Goal: Task Accomplishment & Management: Manage account settings

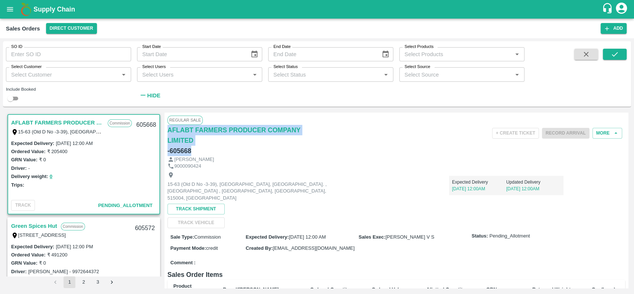
click at [303, 153] on div "AFLABT FARMERS PRODUCER COMPANY LIMITED - 605668" at bounding box center [243, 140] width 153 height 31
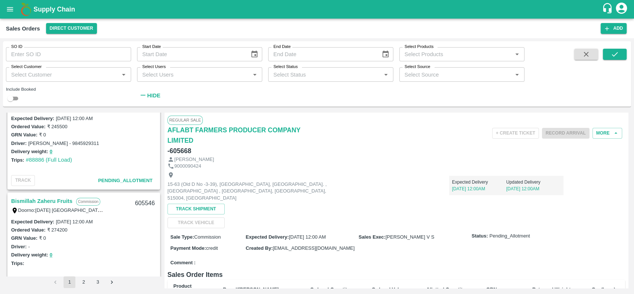
scroll to position [231, 0]
click at [52, 30] on button "Direct Customer" at bounding box center [71, 28] width 51 height 11
click at [48, 80] on li "[PERSON_NAME] DC" at bounding box center [72, 81] width 67 height 13
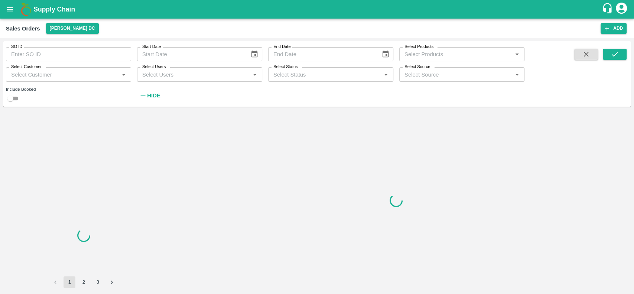
scroll to position [0, 0]
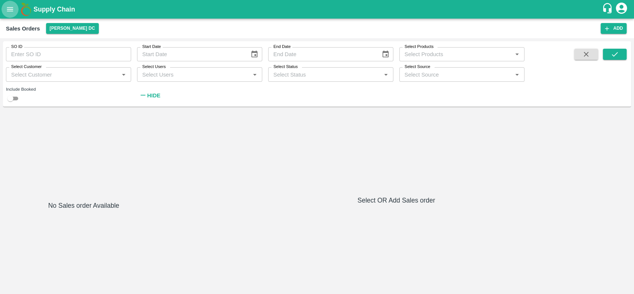
click at [7, 8] on icon "open drawer" at bounding box center [10, 9] width 8 height 8
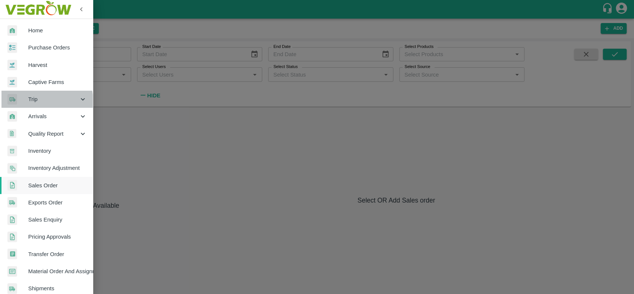
click at [30, 102] on span "Trip" at bounding box center [53, 99] width 50 height 8
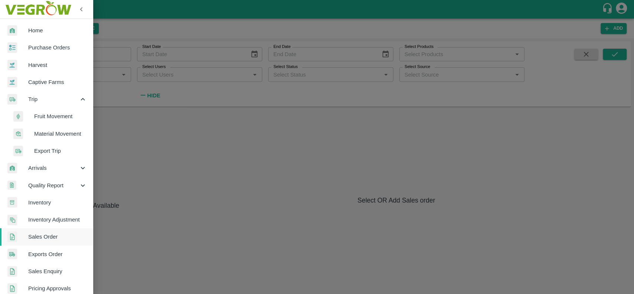
click at [34, 163] on div "Arrivals" at bounding box center [46, 167] width 93 height 17
click at [37, 201] on span "DC Arrivals" at bounding box center [60, 202] width 53 height 8
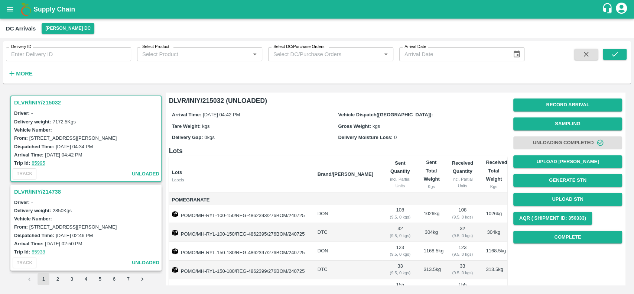
drag, startPoint x: 20, startPoint y: 72, endPoint x: 307, endPoint y: 84, distance: 287.3
click at [307, 84] on div "Delivery ID Delivery ID Select Product Select Product   * Select DC/Purchase Or…" at bounding box center [317, 63] width 628 height 45
click at [18, 72] on strong "More" at bounding box center [24, 74] width 17 height 6
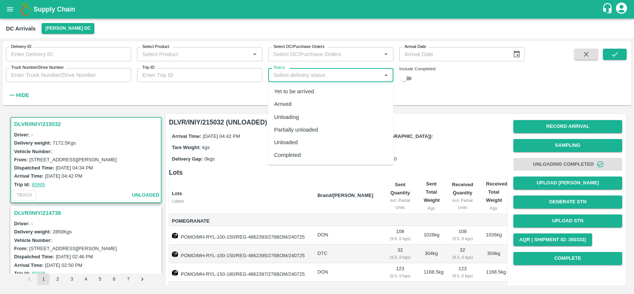
click at [273, 74] on input "Status" at bounding box center [324, 75] width 108 height 10
click at [285, 95] on div "Yet to be arrived" at bounding box center [294, 91] width 40 height 8
type input "Yet to be arrived"
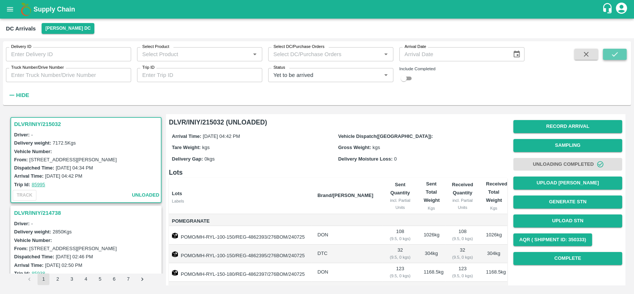
click at [613, 54] on icon "submit" at bounding box center [614, 54] width 8 height 8
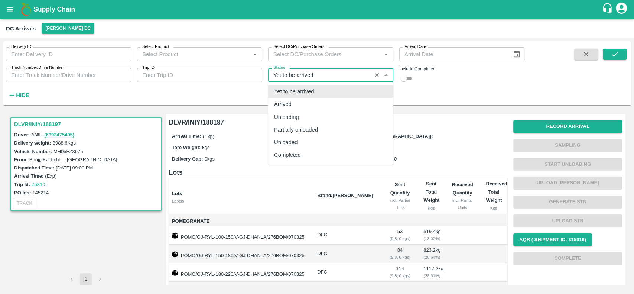
click at [352, 78] on input "Status" at bounding box center [319, 75] width 99 height 10
click at [319, 100] on div "Arrived" at bounding box center [330, 104] width 125 height 13
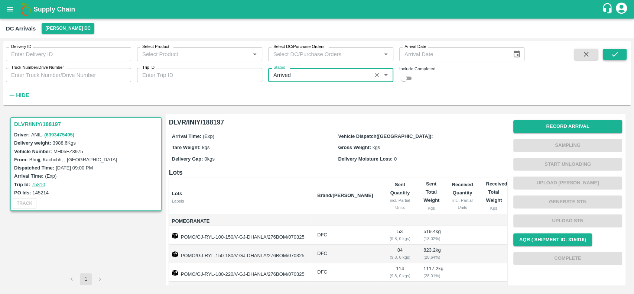
click at [614, 50] on icon "submit" at bounding box center [614, 54] width 8 height 8
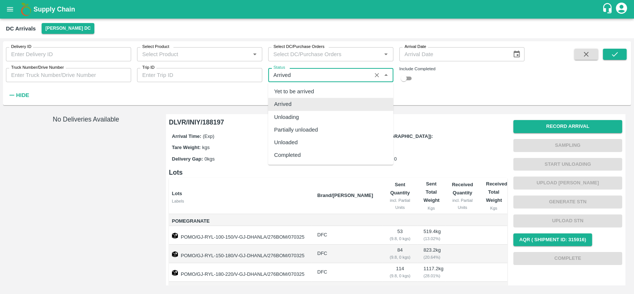
click at [342, 75] on input "Status" at bounding box center [319, 75] width 99 height 10
click at [306, 130] on div "Partially unloaded" at bounding box center [296, 129] width 44 height 8
type input "Partially unloaded"
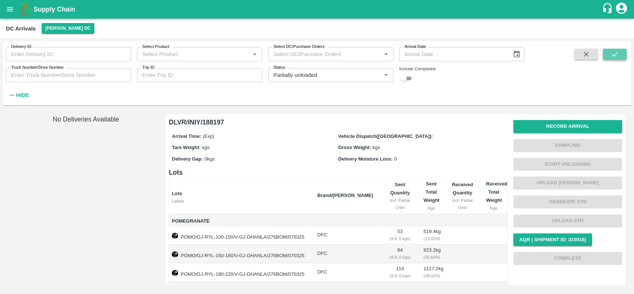
click at [614, 52] on icon "submit" at bounding box center [614, 54] width 8 height 8
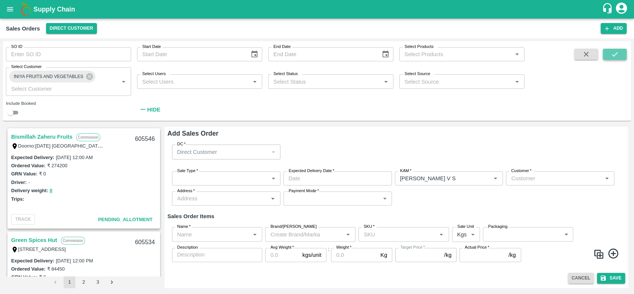
click at [618, 56] on icon "submit" at bounding box center [614, 54] width 8 height 8
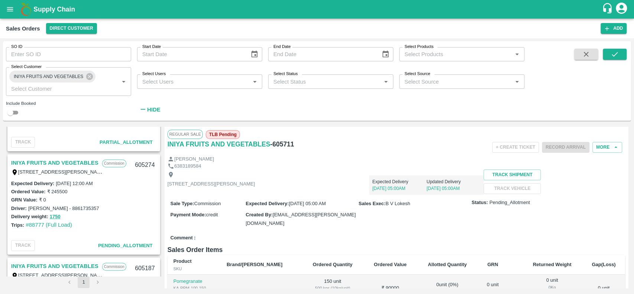
scroll to position [283, 0]
click at [16, 161] on link "INIYA FRUITS AND VEGETABLES" at bounding box center [54, 164] width 87 height 10
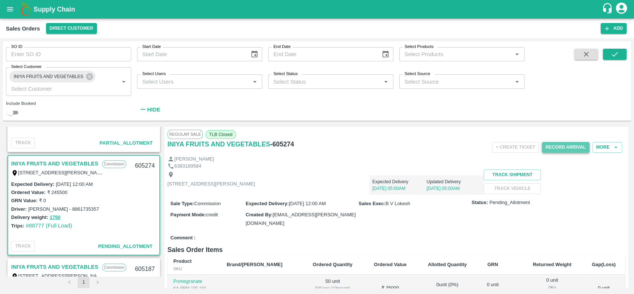
click at [545, 147] on button "Record Arrival" at bounding box center [566, 147] width 48 height 11
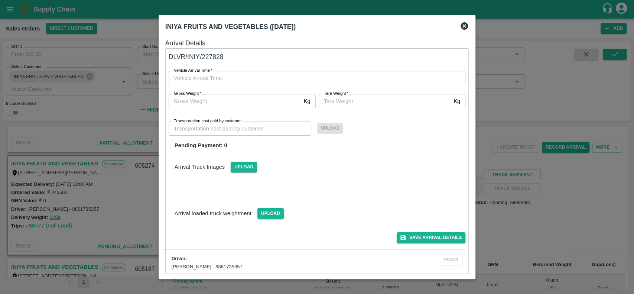
type input "DD/MM/YYYY hh:mm aa"
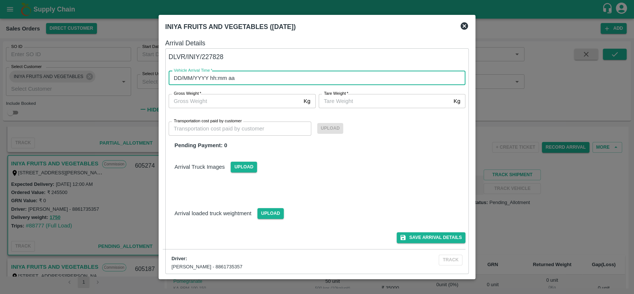
click at [294, 76] on input "DD/MM/YYYY hh:mm aa" at bounding box center [315, 78] width 292 height 14
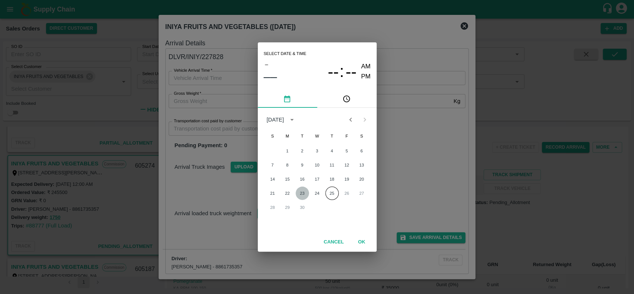
click at [299, 192] on button "23" at bounding box center [302, 192] width 13 height 13
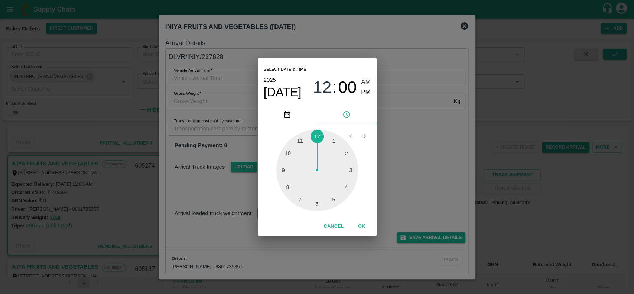
type input "23/09/2025 12:00 AM"
click at [359, 225] on button "OK" at bounding box center [362, 226] width 24 height 13
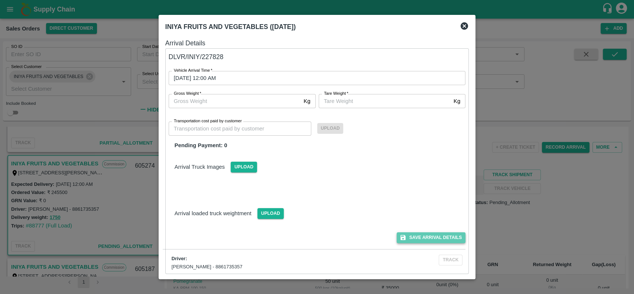
click at [410, 239] on button "Save Arrival Details" at bounding box center [431, 237] width 69 height 11
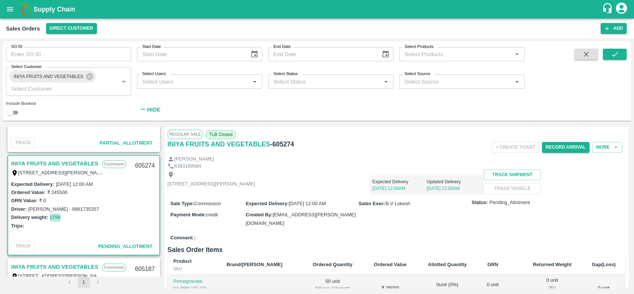
click at [52, 215] on button "1750" at bounding box center [55, 217] width 11 height 9
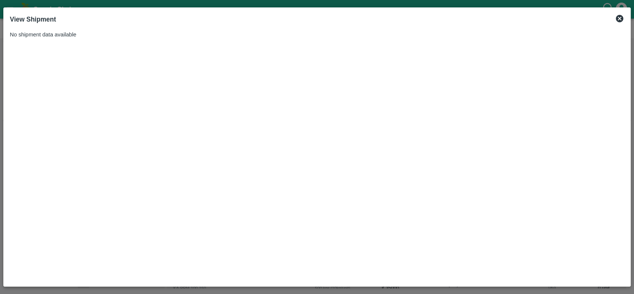
click at [618, 16] on icon at bounding box center [619, 18] width 7 height 7
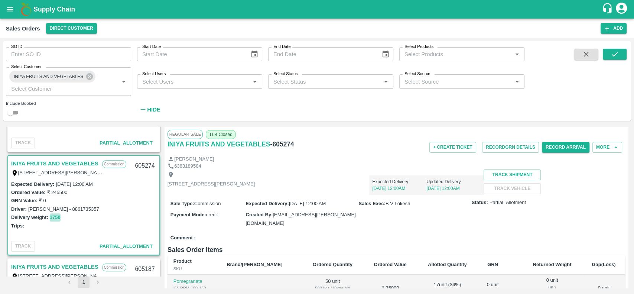
click at [53, 215] on button "1750" at bounding box center [55, 217] width 11 height 9
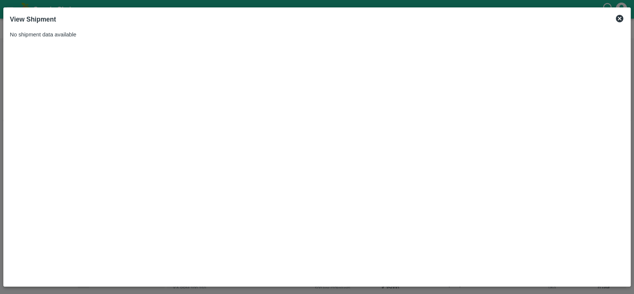
click at [622, 16] on icon at bounding box center [619, 18] width 7 height 7
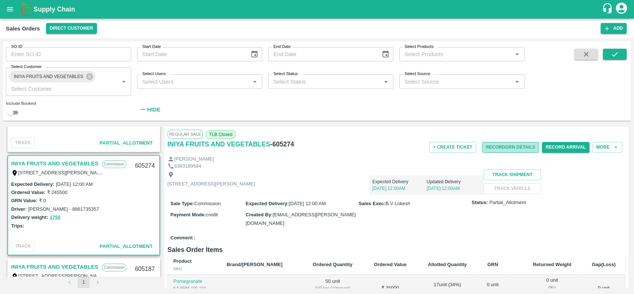
click at [486, 144] on button "Record GRN Details" at bounding box center [510, 147] width 57 height 11
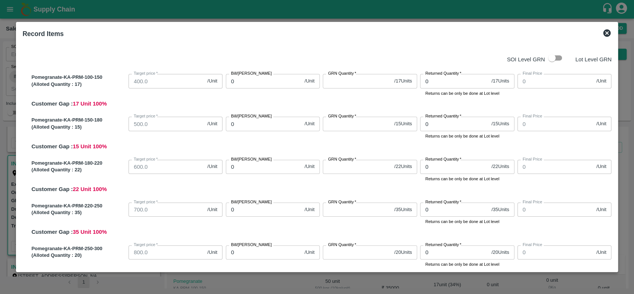
click at [337, 82] on input "GRN Quantity   *" at bounding box center [357, 81] width 68 height 14
type input "17"
click at [261, 85] on input "0" at bounding box center [264, 81] width 76 height 14
type input "65"
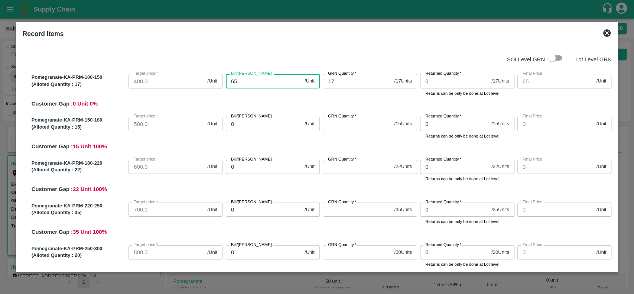
type input "650"
click at [355, 123] on input "GRN Quantity   *" at bounding box center [357, 124] width 68 height 14
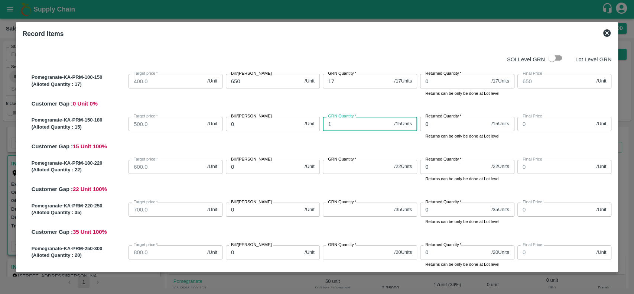
type input "15"
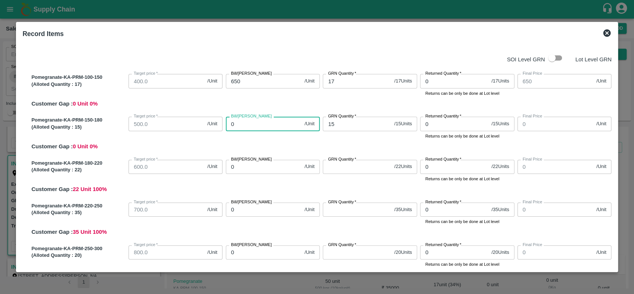
click at [263, 122] on input "0" at bounding box center [264, 124] width 76 height 14
type input "7"
type input "750"
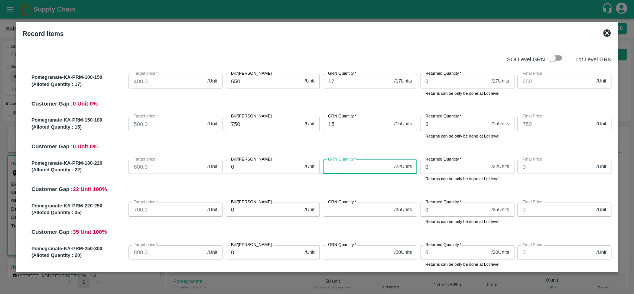
click at [351, 167] on input "GRN Quantity   *" at bounding box center [357, 167] width 68 height 14
type input "22"
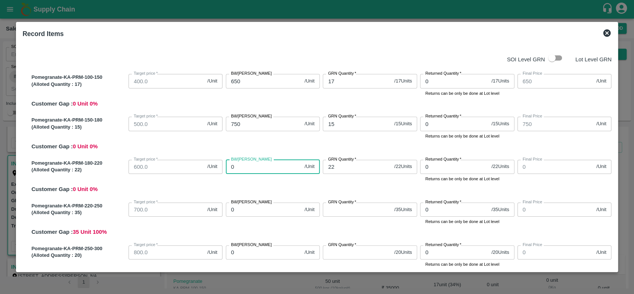
click at [251, 164] on input "0" at bounding box center [264, 167] width 76 height 14
type input "900"
click at [331, 210] on input "GRN Quantity   *" at bounding box center [357, 209] width 68 height 14
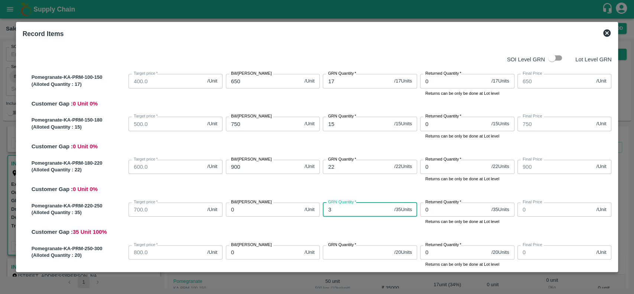
type input "35"
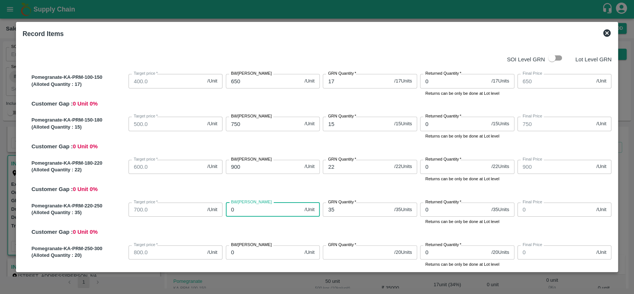
click at [282, 215] on input "0" at bounding box center [264, 209] width 76 height 14
type input "1"
type input "10"
type input "100"
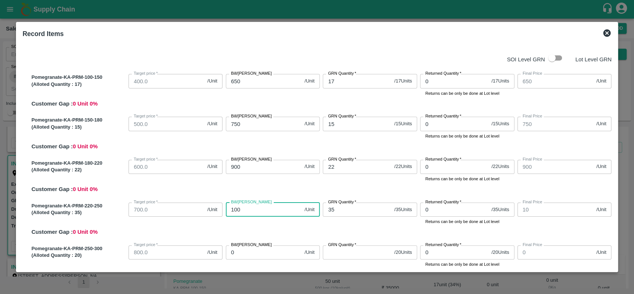
type input "100"
type input "1000"
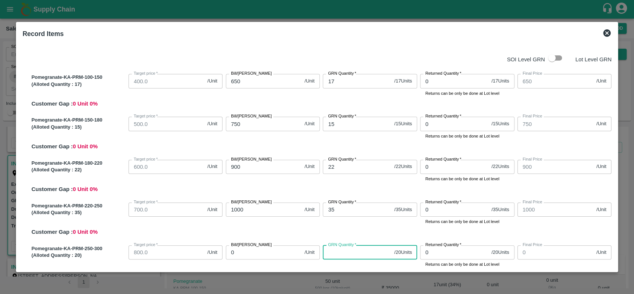
click at [350, 250] on input "GRN Quantity   *" at bounding box center [357, 252] width 68 height 14
type input "20"
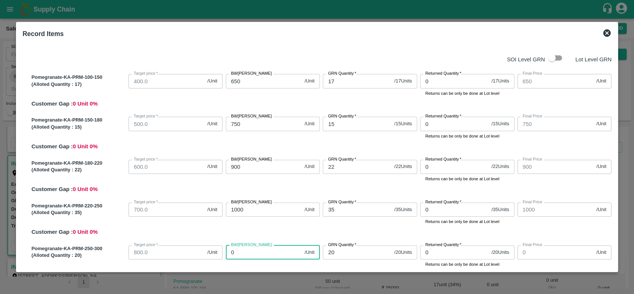
click at [249, 251] on input "0" at bounding box center [264, 252] width 76 height 14
click at [276, 229] on div "Pomegranate-KA-PRM-220-250 (Alloted Quantity : 35 ) Target price   * 700.0 /Uni…" at bounding box center [320, 217] width 583 height 37
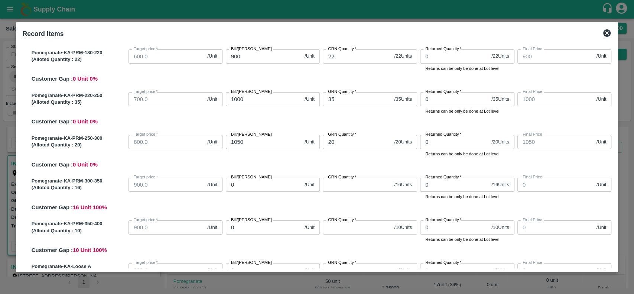
scroll to position [111, 0]
click at [339, 184] on input "GRN Quantity   *" at bounding box center [357, 184] width 68 height 14
click at [268, 186] on input "0" at bounding box center [264, 184] width 76 height 14
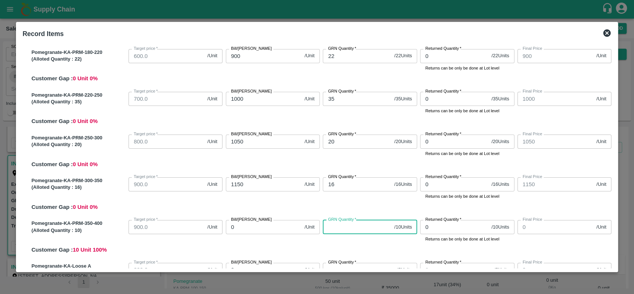
click at [338, 225] on input "GRN Quantity   *" at bounding box center [357, 227] width 68 height 14
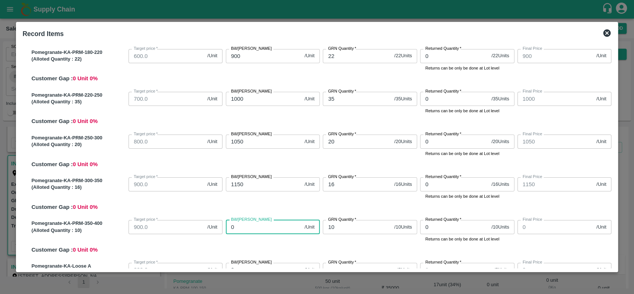
click at [289, 225] on input "0" at bounding box center [264, 227] width 76 height 14
click at [317, 238] on div "Bill/Patti price 1200 /Unit Bill/Patti price" at bounding box center [271, 230] width 97 height 26
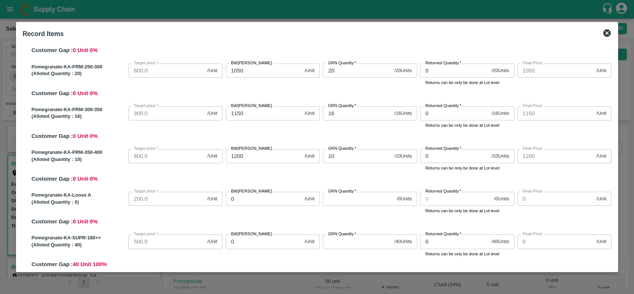
scroll to position [216, 0]
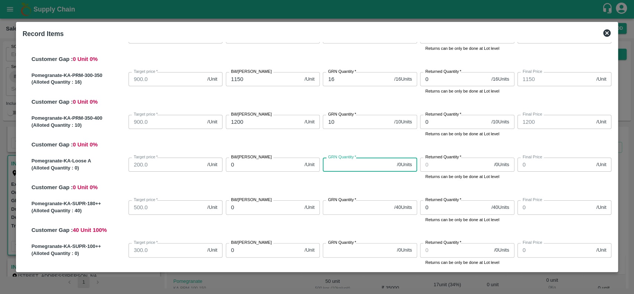
click at [336, 168] on input "GRN Quantity   *" at bounding box center [358, 164] width 71 height 14
click at [273, 165] on input "0" at bounding box center [264, 164] width 76 height 14
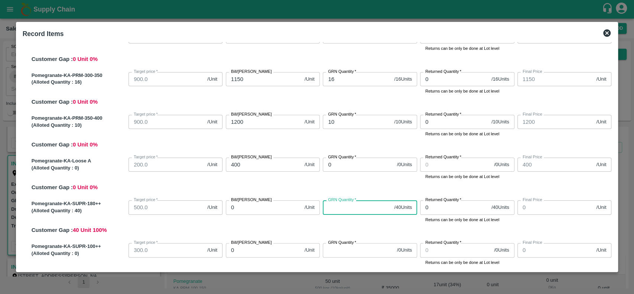
click at [339, 210] on input "GRN Quantity   *" at bounding box center [357, 207] width 68 height 14
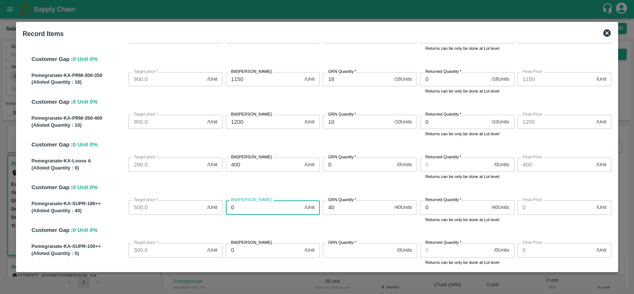
click at [244, 210] on input "0" at bounding box center [264, 207] width 76 height 14
click at [275, 228] on div "Pomegranate-KA-SUPR-180++ (Alloted Quantity : 40 ) Target price   * 500.0 /Unit…" at bounding box center [320, 215] width 583 height 37
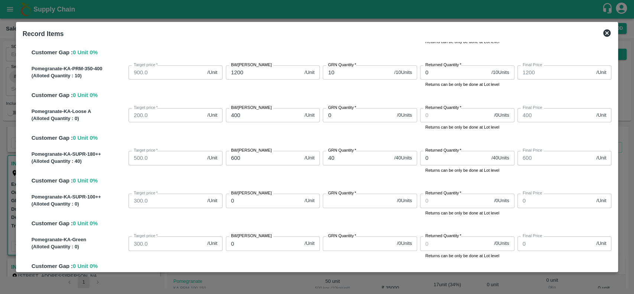
scroll to position [269, 0]
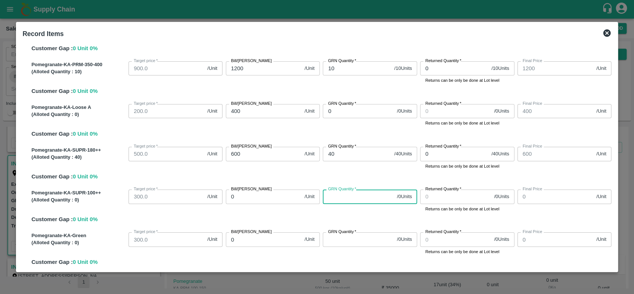
click at [335, 199] on input "GRN Quantity   *" at bounding box center [358, 196] width 71 height 14
click at [237, 201] on input "0" at bounding box center [264, 196] width 76 height 14
click at [277, 216] on div "Pomegranate-KA-SUPR-100++ (Alloted Quantity : 0 ) Target price   * 300.0 /Unit …" at bounding box center [320, 204] width 583 height 37
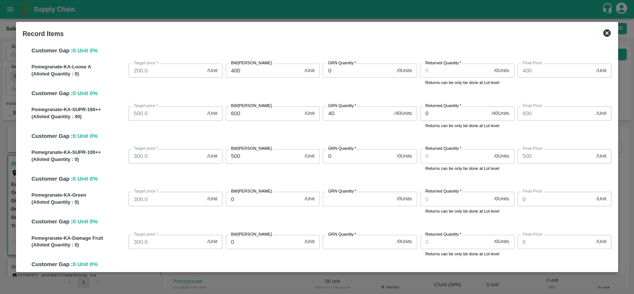
scroll to position [310, 0]
click at [341, 200] on input "GRN Quantity   *" at bounding box center [358, 198] width 71 height 14
click at [270, 205] on input "0" at bounding box center [264, 198] width 76 height 14
click at [345, 239] on input "GRN Quantity   *" at bounding box center [358, 241] width 71 height 14
click at [240, 242] on input "0" at bounding box center [264, 241] width 76 height 14
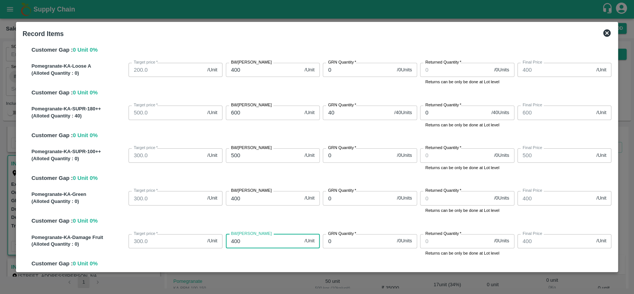
click at [297, 215] on div "Pomegranate-KA-Green (Alloted Quantity : 0 ) Target price   * 300.0 /Unit Targe…" at bounding box center [320, 206] width 583 height 37
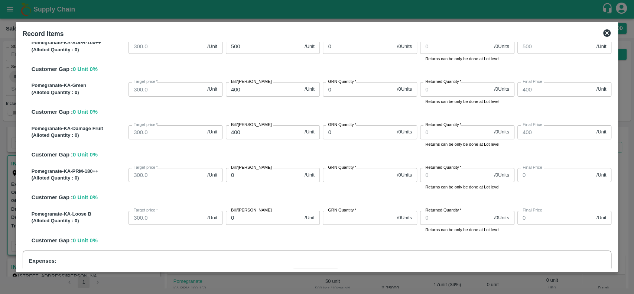
scroll to position [427, 0]
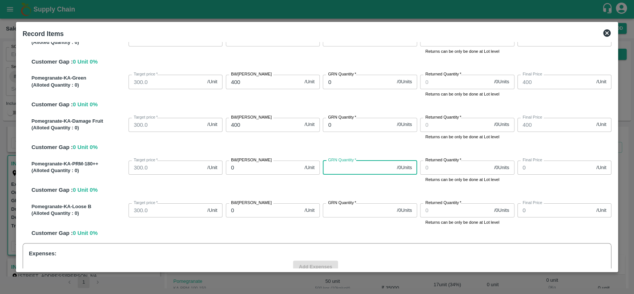
click at [338, 169] on input "GRN Quantity   *" at bounding box center [358, 167] width 71 height 14
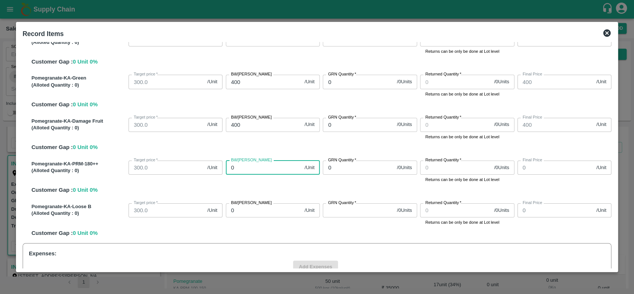
click at [286, 170] on input "0" at bounding box center [264, 167] width 76 height 14
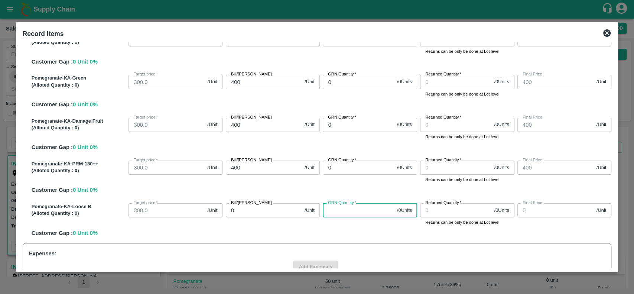
click at [338, 212] on input "GRN Quantity   *" at bounding box center [358, 210] width 71 height 14
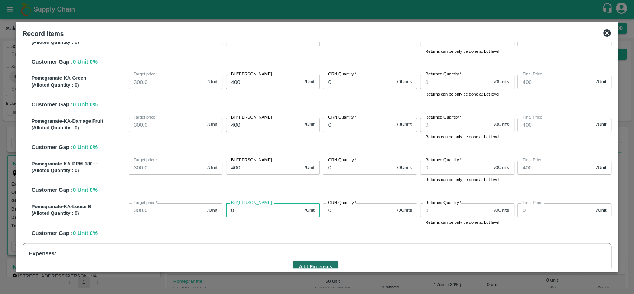
click at [284, 212] on input "0" at bounding box center [264, 210] width 76 height 14
click at [320, 254] on div "Expenses: Add Expenses" at bounding box center [317, 261] width 589 height 37
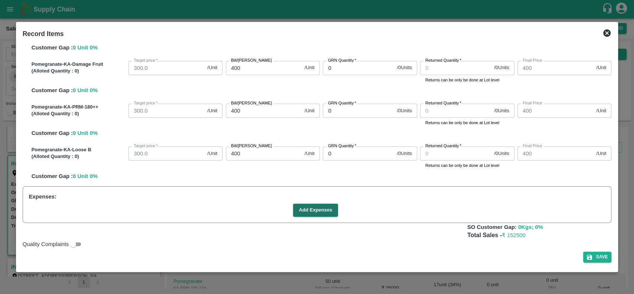
scroll to position [483, 0]
click at [304, 214] on button "Add Expenses" at bounding box center [315, 210] width 45 height 13
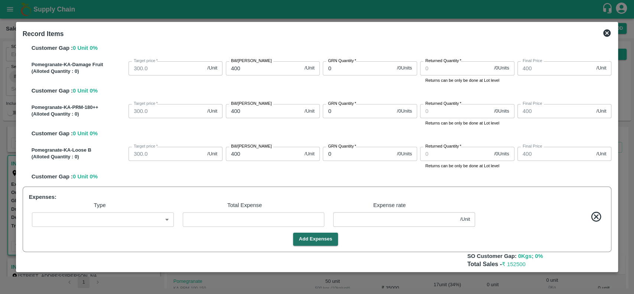
click at [134, 217] on body "Supply Chain Sales Orders Direct Customer Add SO ID SO ID Start Date Start Date…" at bounding box center [317, 147] width 634 height 294
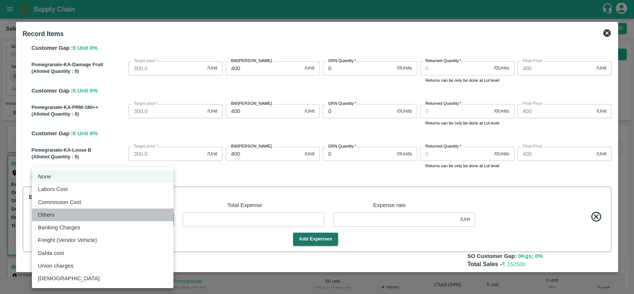
click at [100, 209] on li "Others" at bounding box center [102, 214] width 141 height 13
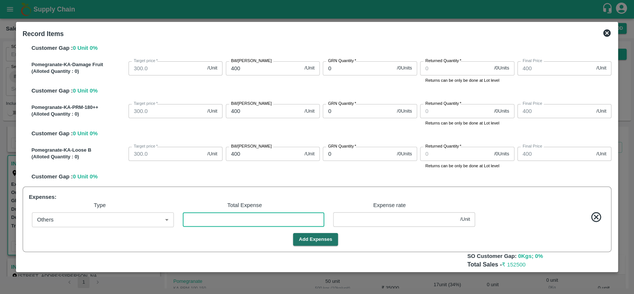
click at [198, 219] on input "number" at bounding box center [254, 219] width 142 height 14
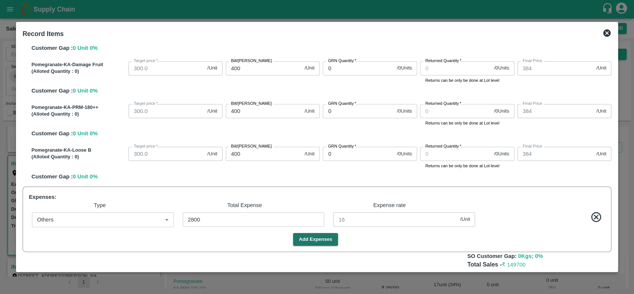
click at [222, 232] on div "Expenses: Type Total Expense Expense rate Others Others ​ 2800 ​ 16 /Unit ​ Add…" at bounding box center [317, 219] width 589 height 66
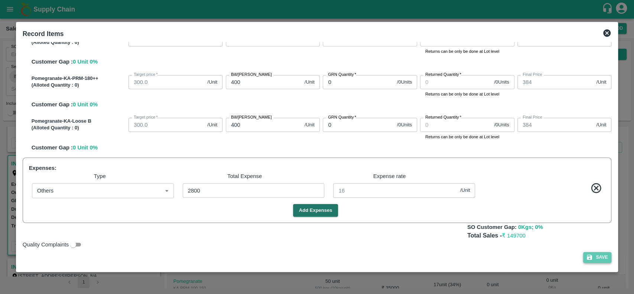
click at [599, 257] on button "Save" at bounding box center [597, 257] width 28 height 11
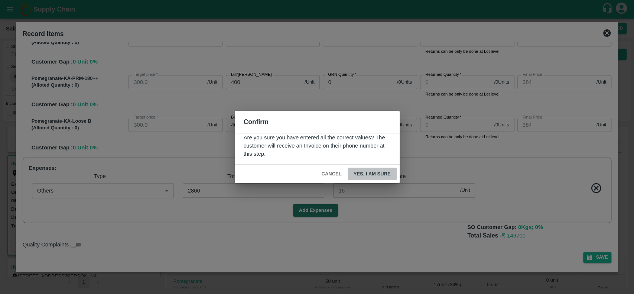
click at [358, 175] on button "Yes, I am sure" at bounding box center [372, 173] width 49 height 13
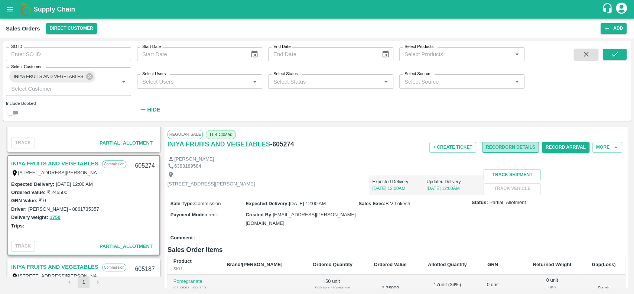
click at [488, 147] on button "Record GRN Details" at bounding box center [510, 147] width 57 height 11
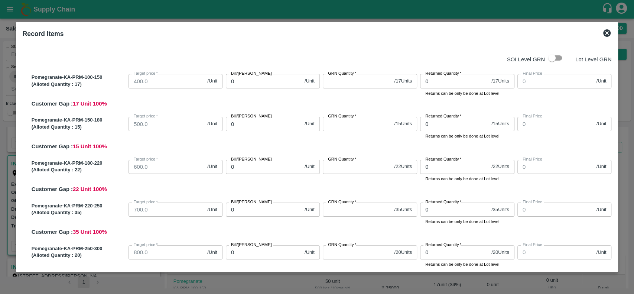
click at [607, 33] on icon at bounding box center [606, 32] width 7 height 7
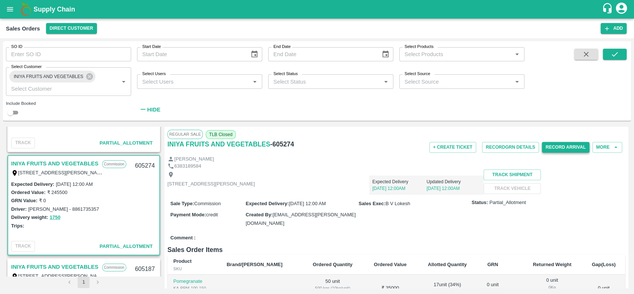
click at [547, 143] on button "Record Arrival" at bounding box center [566, 147] width 48 height 11
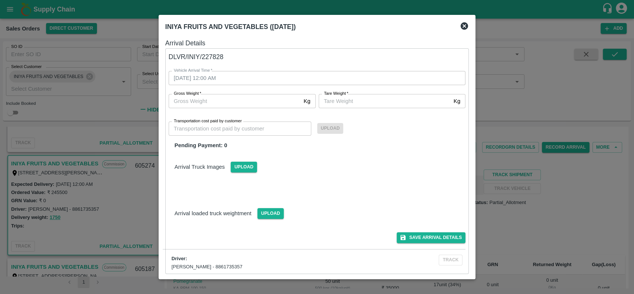
click at [464, 23] on icon at bounding box center [463, 25] width 7 height 7
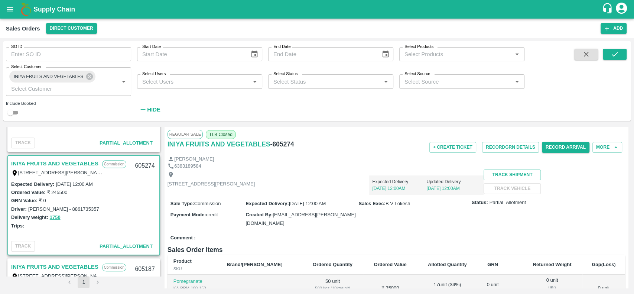
click at [413, 192] on div "Expected Delivery 24 Sep, 12:00AM Updated Delivery 24 Sep, 12:00AM" at bounding box center [369, 181] width 229 height 25
click at [485, 147] on button "Record GRN Details" at bounding box center [510, 147] width 57 height 11
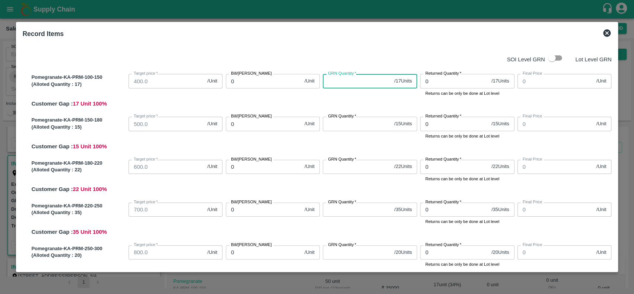
click at [339, 82] on input "GRN Quantity   *" at bounding box center [357, 81] width 68 height 14
click at [270, 84] on input "0" at bounding box center [264, 81] width 76 height 14
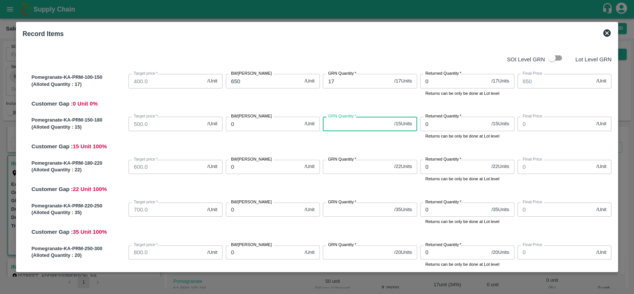
click at [340, 125] on input "GRN Quantity   *" at bounding box center [357, 124] width 68 height 14
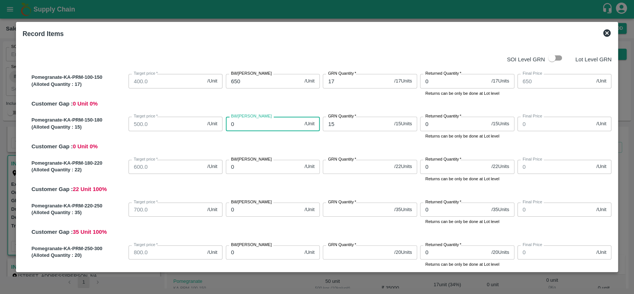
click at [282, 122] on input "0" at bounding box center [264, 124] width 76 height 14
drag, startPoint x: 340, startPoint y: 174, endPoint x: 339, endPoint y: 170, distance: 3.9
click at [339, 170] on div "GRN Quantity   * / 22 Units GRN Quantity" at bounding box center [368, 170] width 97 height 26
click at [339, 170] on input "GRN Quantity   *" at bounding box center [357, 167] width 68 height 14
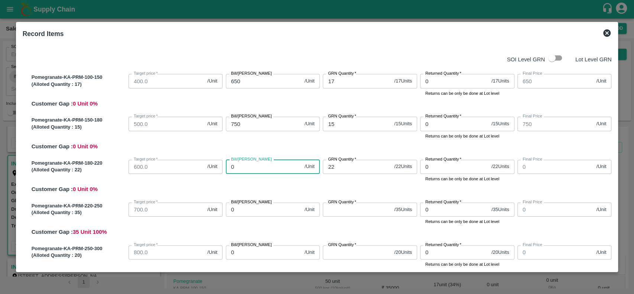
click at [278, 162] on input "0" at bounding box center [264, 167] width 76 height 14
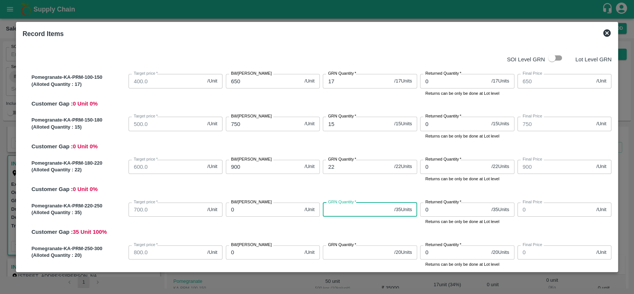
click at [336, 207] on input "GRN Quantity   *" at bounding box center [357, 209] width 68 height 14
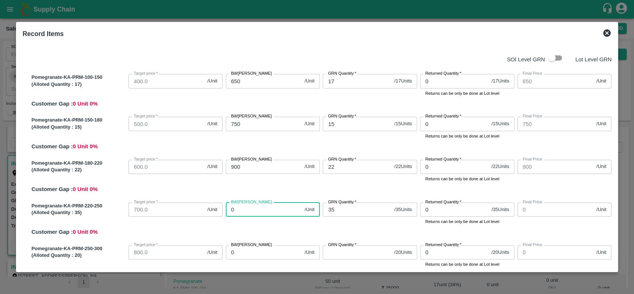
click at [276, 208] on input "0" at bounding box center [264, 209] width 76 height 14
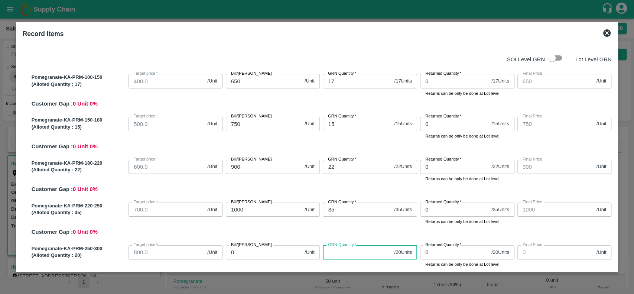
click at [336, 251] on input "GRN Quantity   *" at bounding box center [357, 252] width 68 height 14
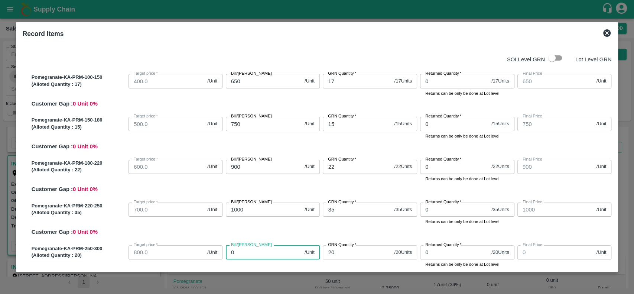
click at [270, 256] on input "0" at bounding box center [264, 252] width 76 height 14
click at [311, 222] on div "Bill/Patti price 1000 /Unit Bill/Patti price" at bounding box center [271, 212] width 97 height 26
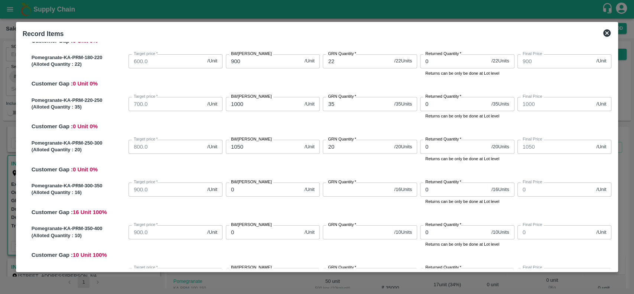
scroll to position [106, 0]
click at [338, 187] on input "GRN Quantity   *" at bounding box center [357, 189] width 68 height 14
click at [242, 193] on input "0" at bounding box center [264, 189] width 76 height 14
click at [323, 234] on input "GRN Quantity   *" at bounding box center [357, 232] width 68 height 14
click at [262, 236] on input "0" at bounding box center [264, 232] width 76 height 14
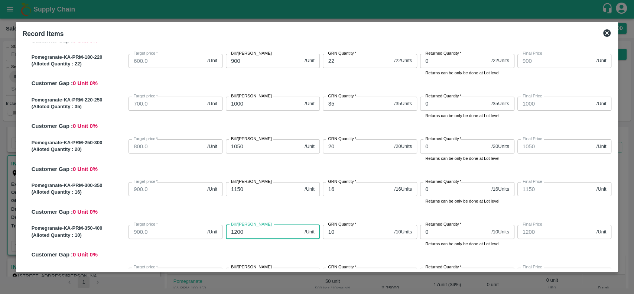
click at [308, 215] on div "Pomegranate-KA-PRM-100-150 (Alloted Quantity : 17 ) Target price   * 400.0 /Uni…" at bounding box center [317, 261] width 589 height 604
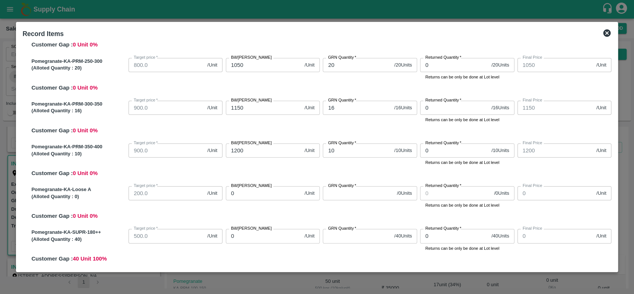
scroll to position [218, 0]
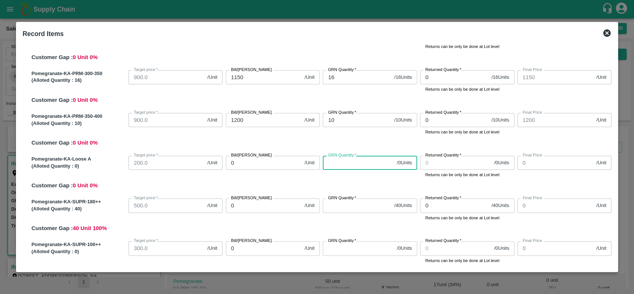
click at [350, 166] on input "GRN Quantity   *" at bounding box center [358, 163] width 71 height 14
click at [280, 163] on input "0" at bounding box center [264, 163] width 76 height 14
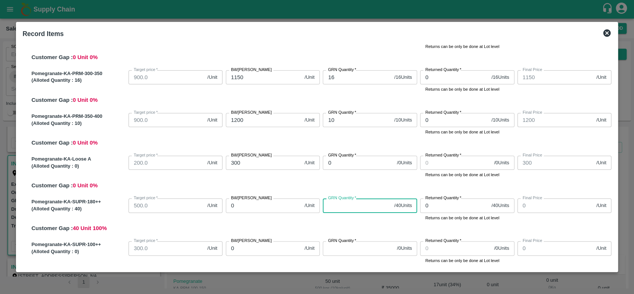
click at [333, 204] on input "GRN Quantity   *" at bounding box center [357, 205] width 68 height 14
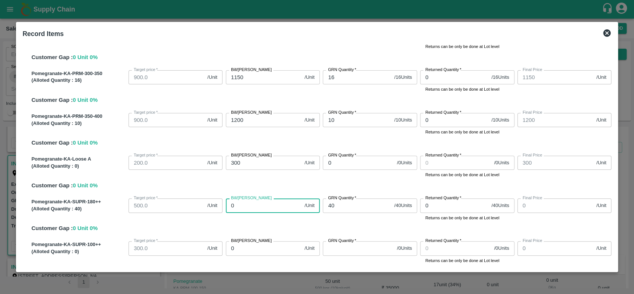
click at [291, 206] on input "0" at bounding box center [264, 205] width 76 height 14
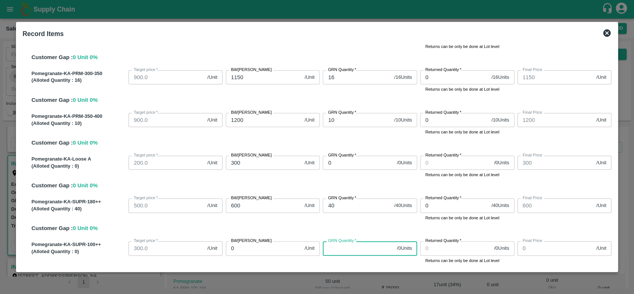
click at [349, 251] on input "GRN Quantity   *" at bounding box center [358, 248] width 71 height 14
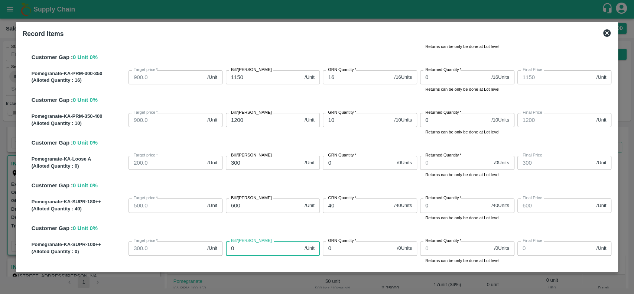
click at [275, 254] on input "0" at bounding box center [264, 248] width 76 height 14
click at [300, 238] on div "Bill/Patti price 400 /Unit Bill/Patti price" at bounding box center [271, 251] width 97 height 26
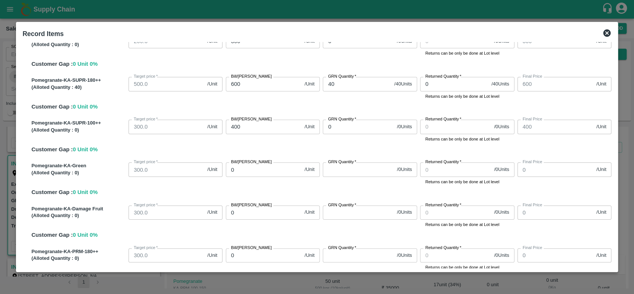
scroll to position [342, 0]
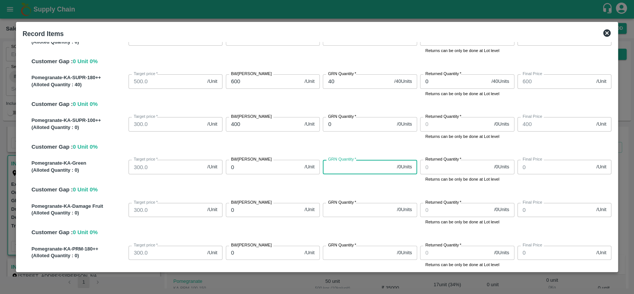
click at [334, 170] on input "GRN Quantity   *" at bounding box center [358, 167] width 71 height 14
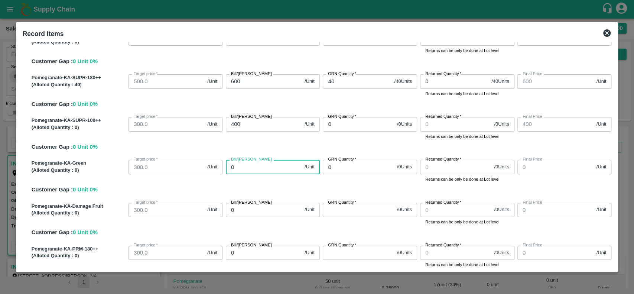
click at [285, 170] on input "0" at bounding box center [264, 167] width 76 height 14
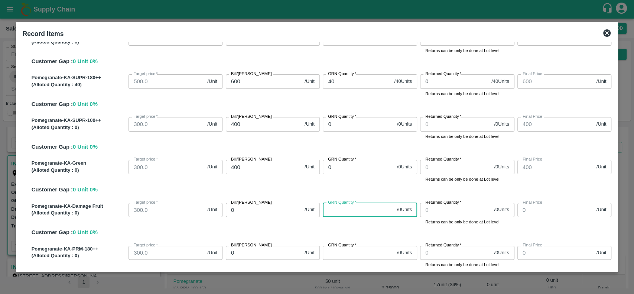
click at [350, 209] on input "GRN Quantity   *" at bounding box center [358, 210] width 71 height 14
click at [250, 213] on input "0" at bounding box center [264, 210] width 76 height 14
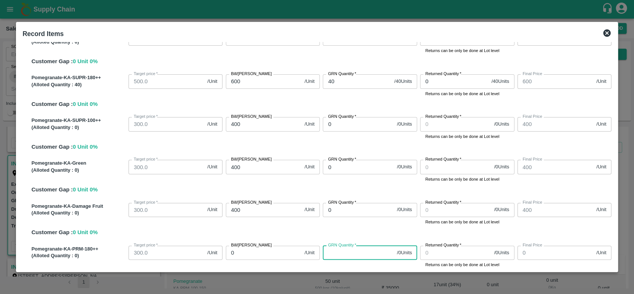
click at [358, 255] on input "GRN Quantity   *" at bounding box center [358, 252] width 71 height 14
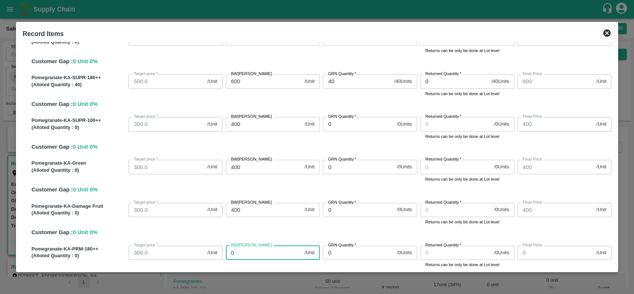
click at [281, 255] on input "0" at bounding box center [264, 252] width 76 height 14
click at [315, 233] on div "Pomegranate-KA-Damage Fruit (Alloted Quantity : 0 ) Target price   * 300.0 /Uni…" at bounding box center [320, 218] width 583 height 37
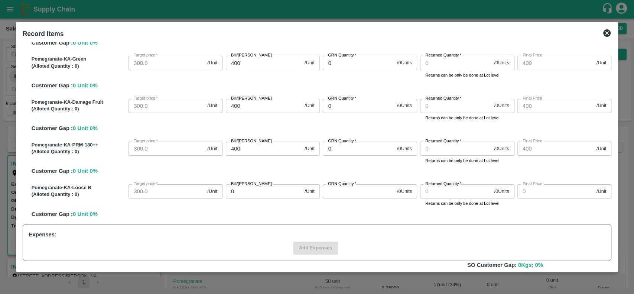
scroll to position [447, 0]
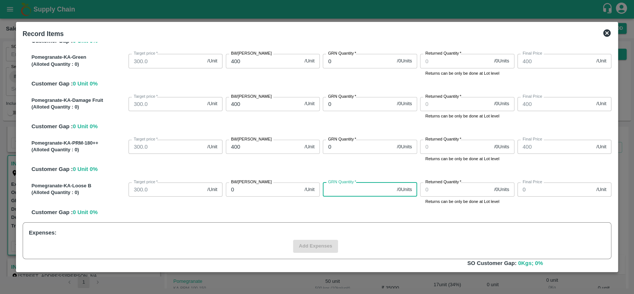
click at [336, 190] on input "GRN Quantity   *" at bounding box center [358, 189] width 71 height 14
click at [265, 193] on input "0" at bounding box center [264, 189] width 76 height 14
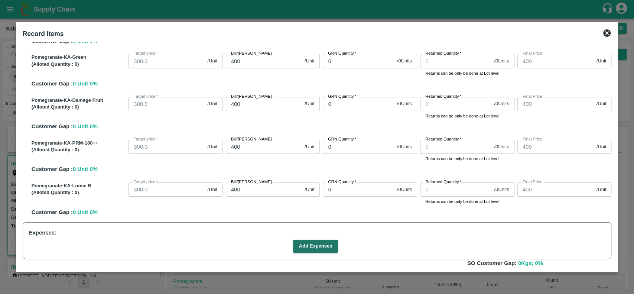
click at [277, 206] on div "Pomegranate-KA-Loose B (Alloted Quantity : 0 ) Target price   * 300.0 /Unit Tar…" at bounding box center [320, 197] width 583 height 37
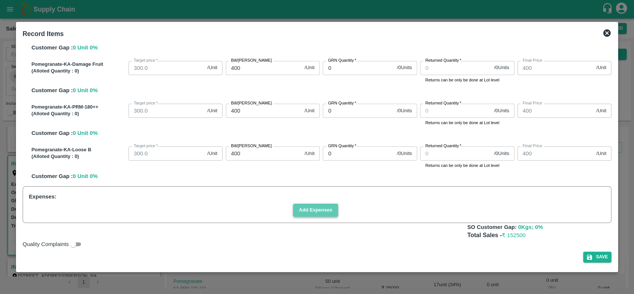
click at [299, 209] on button "Add Expenses" at bounding box center [315, 209] width 45 height 13
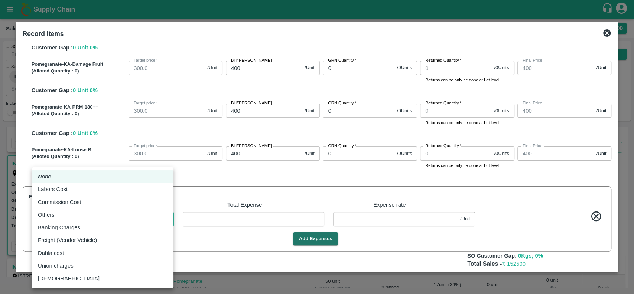
click at [123, 222] on body "Supply Chain Sales Orders Direct Customer Add SO ID SO ID Start Date Start Date…" at bounding box center [317, 147] width 634 height 294
click at [89, 213] on div "Others" at bounding box center [103, 215] width 130 height 8
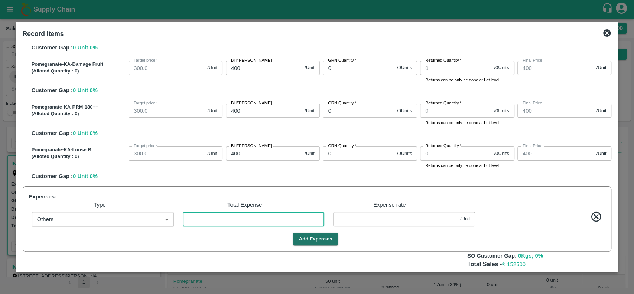
click at [188, 219] on input "number" at bounding box center [254, 219] width 142 height 14
click at [374, 244] on div "Add Expenses" at bounding box center [315, 238] width 579 height 13
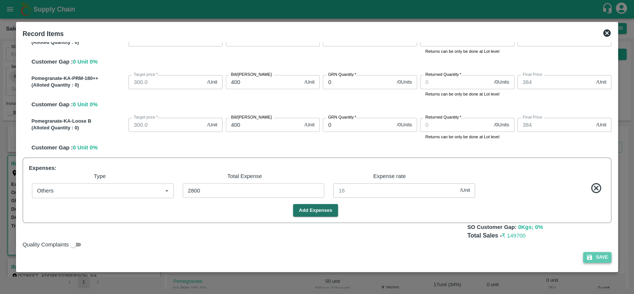
click at [600, 258] on button "Save" at bounding box center [597, 257] width 28 height 11
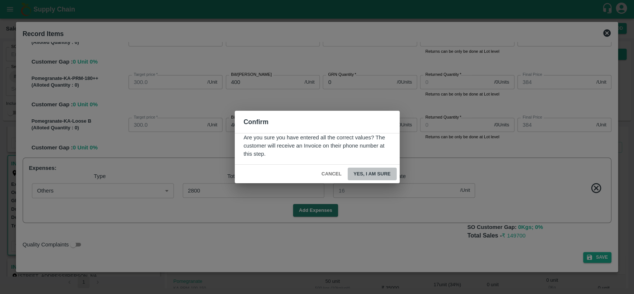
click at [356, 173] on button "Yes, I am sure" at bounding box center [372, 173] width 49 height 13
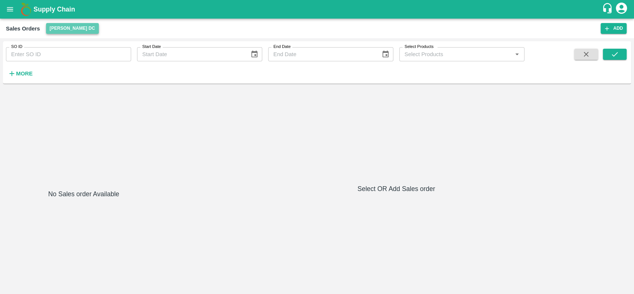
click at [59, 28] on button "[PERSON_NAME] DC" at bounding box center [72, 28] width 53 height 11
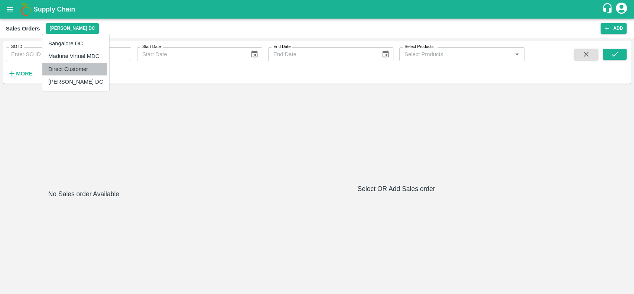
click at [50, 66] on li "Direct Customer" at bounding box center [75, 69] width 67 height 13
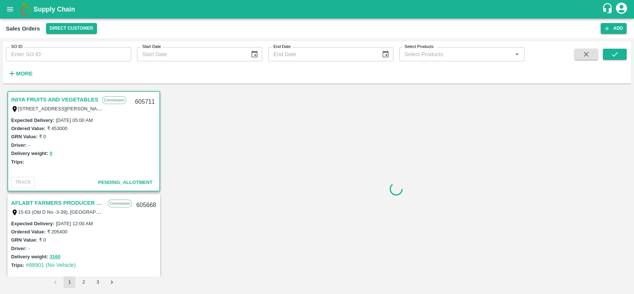
click at [20, 70] on h6 "More" at bounding box center [24, 74] width 17 height 10
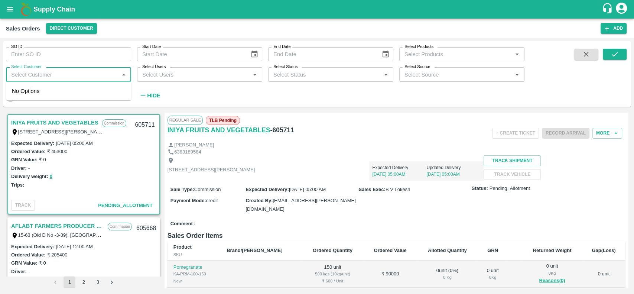
click at [47, 77] on input "Select Customer" at bounding box center [62, 74] width 108 height 10
type input "iniya"
click at [17, 91] on input "checkbox" at bounding box center [19, 94] width 15 height 15
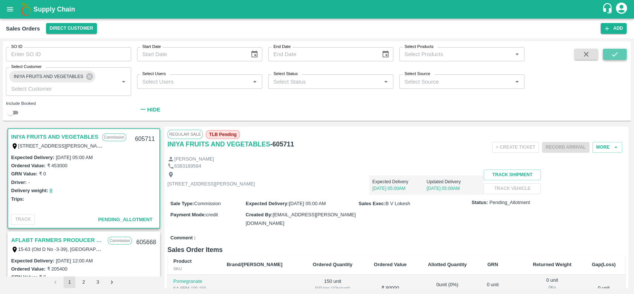
click at [612, 55] on icon "submit" at bounding box center [615, 54] width 6 height 4
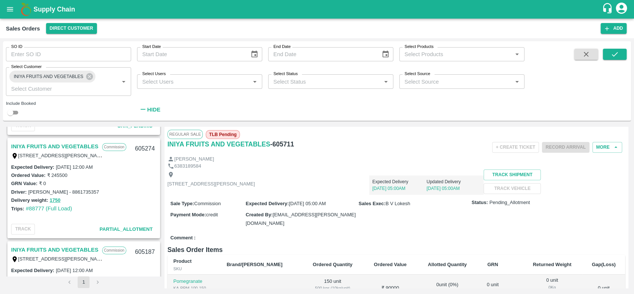
scroll to position [300, 0]
click at [19, 145] on link "INIYA FRUITS AND VEGETABLES" at bounding box center [54, 147] width 87 height 10
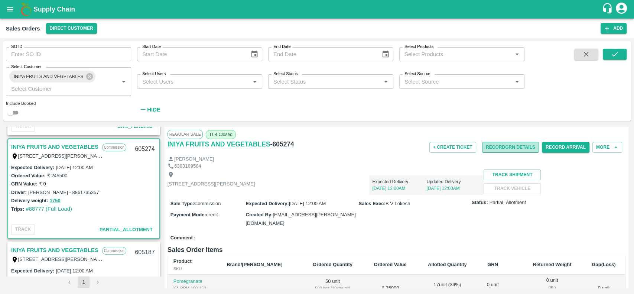
click at [484, 151] on button "Record GRN Details" at bounding box center [510, 147] width 57 height 11
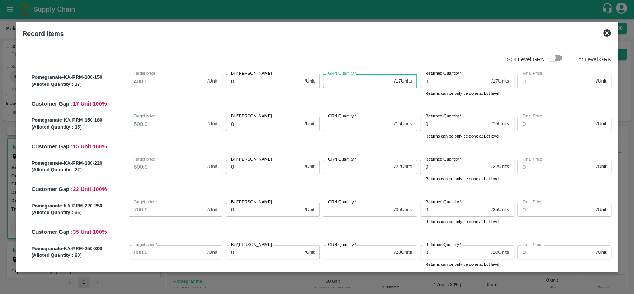
click at [349, 84] on input "GRN Quantity   *" at bounding box center [357, 81] width 68 height 14
type input "17"
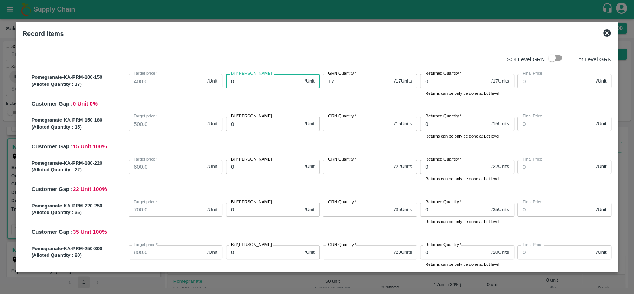
click at [248, 77] on input "0" at bounding box center [264, 81] width 76 height 14
type input "65"
type input "650"
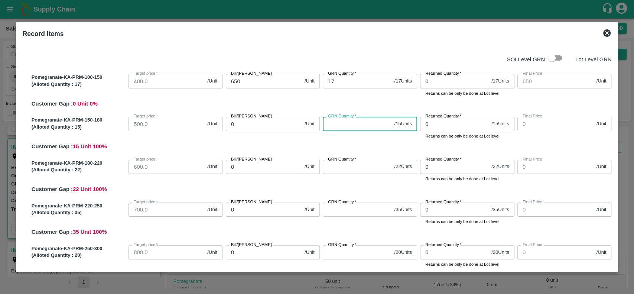
click at [339, 123] on input "GRN Quantity   *" at bounding box center [357, 124] width 68 height 14
type input "15"
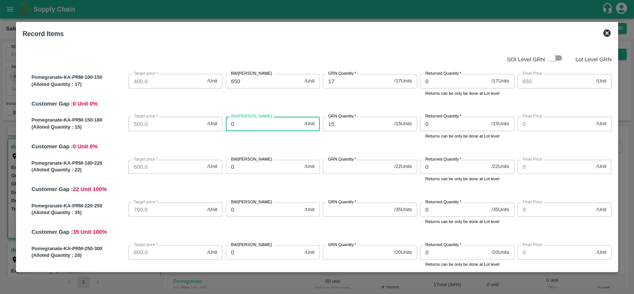
click at [256, 126] on input "0" at bounding box center [264, 124] width 76 height 14
type input "7"
type input "750"
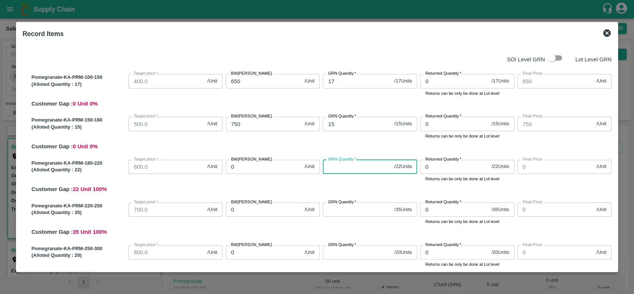
click at [340, 169] on input "GRN Quantity   *" at bounding box center [357, 167] width 68 height 14
type input "22"
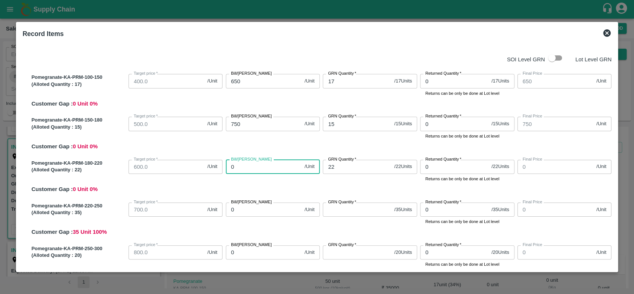
click at [268, 169] on input "0" at bounding box center [264, 167] width 76 height 14
type input "9"
type input "900"
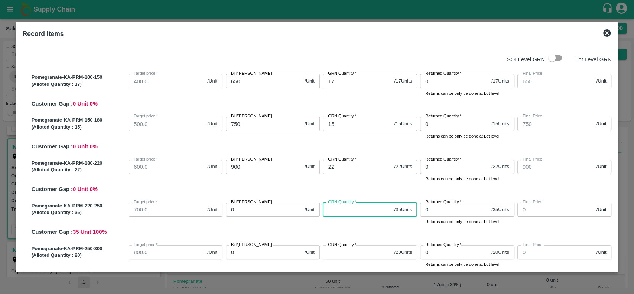
click at [335, 209] on input "GRN Quantity   *" at bounding box center [357, 209] width 68 height 14
type input "35"
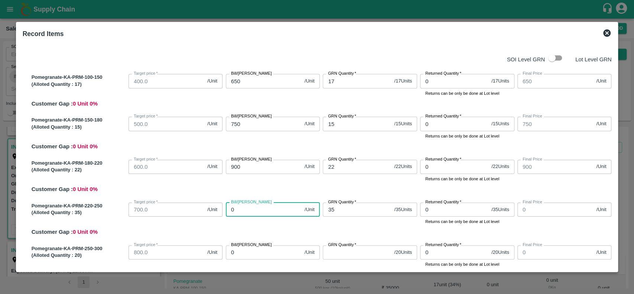
click at [252, 206] on input "0" at bounding box center [264, 209] width 76 height 14
type input "1"
type input "1000"
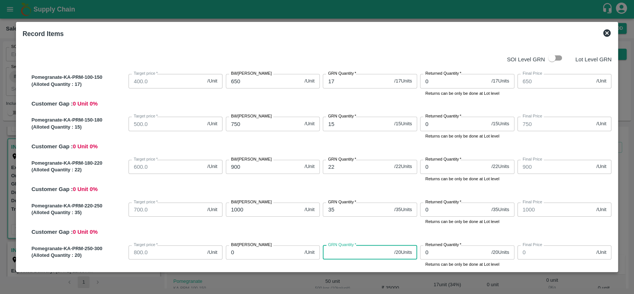
click at [339, 251] on input "GRN Quantity   *" at bounding box center [357, 252] width 68 height 14
type input "20"
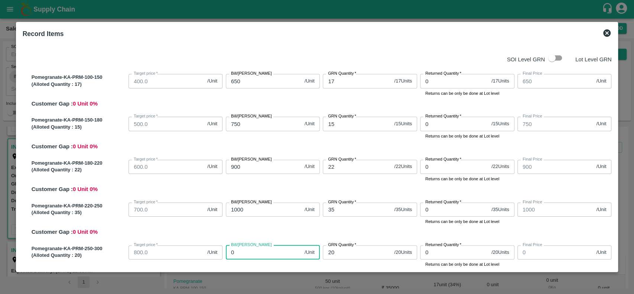
click at [279, 257] on input "0" at bounding box center [264, 252] width 76 height 14
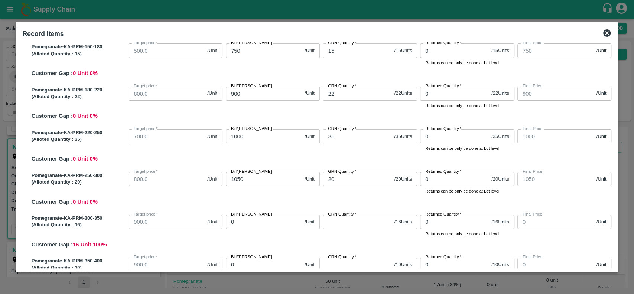
scroll to position [74, 0]
